Goal: Navigation & Orientation: Understand site structure

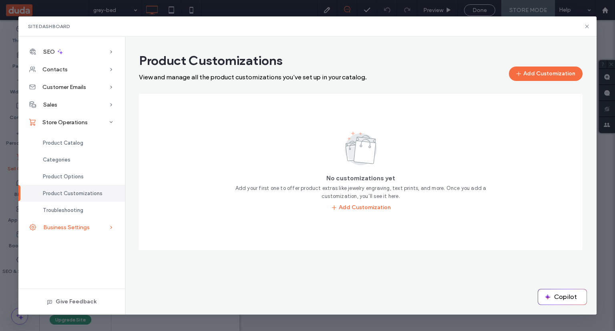
click at [61, 121] on span "Store Operations" at bounding box center [64, 122] width 45 height 7
click at [62, 218] on div "Business Settings" at bounding box center [71, 227] width 106 height 18
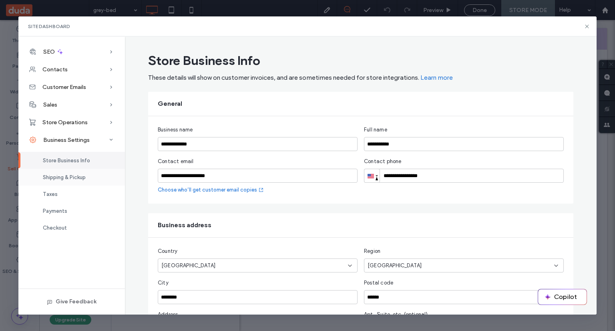
click at [96, 177] on div "Shipping & Pickup" at bounding box center [71, 177] width 106 height 17
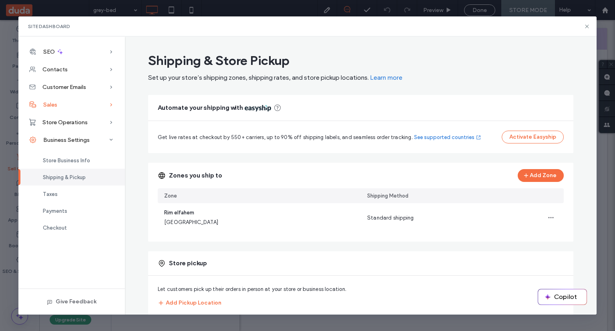
click at [80, 100] on div "Sales" at bounding box center [71, 105] width 106 height 18
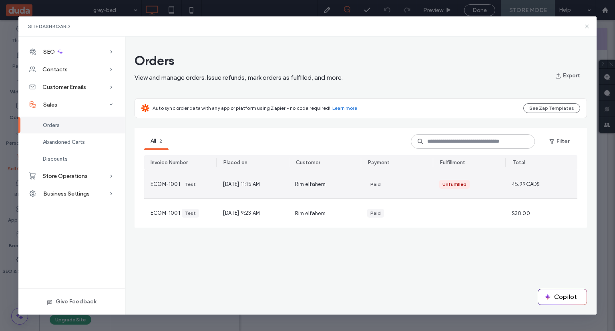
click at [348, 180] on div "Rim elfahem" at bounding box center [325, 184] width 72 height 28
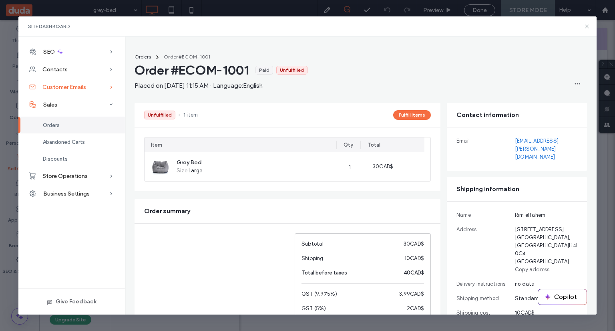
click at [72, 88] on span "Customer Emails" at bounding box center [64, 87] width 44 height 7
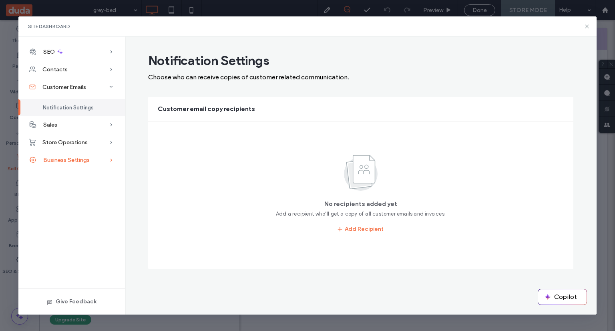
click at [74, 138] on div "Store Operations" at bounding box center [71, 142] width 106 height 18
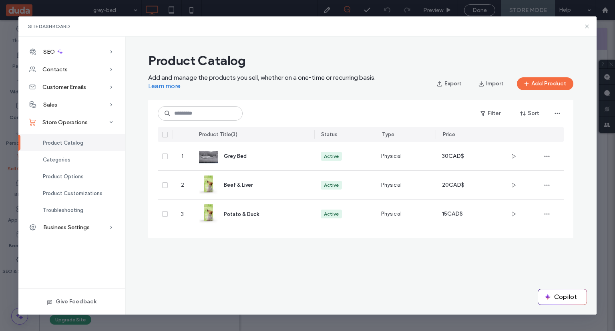
click at [74, 139] on div "Product Catalog" at bounding box center [71, 142] width 106 height 17
click at [387, 144] on div "Physical" at bounding box center [405, 156] width 61 height 28
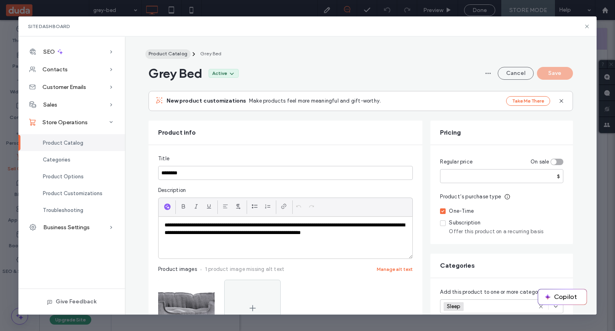
click at [168, 52] on span "Product Catalog" at bounding box center [167, 53] width 39 height 6
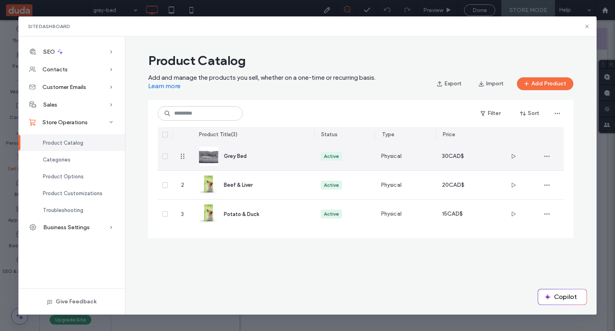
click at [411, 158] on div "Physical" at bounding box center [405, 156] width 61 height 28
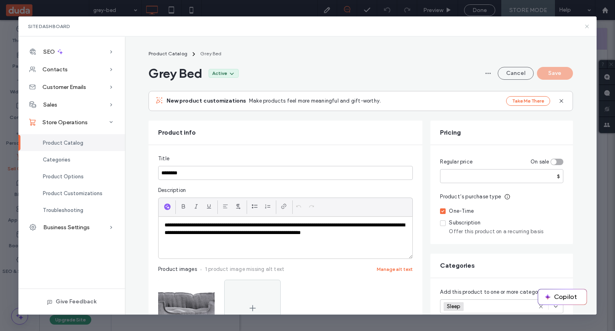
click at [588, 26] on icon at bounding box center [587, 26] width 6 height 6
